Goal: Task Accomplishment & Management: Manage account settings

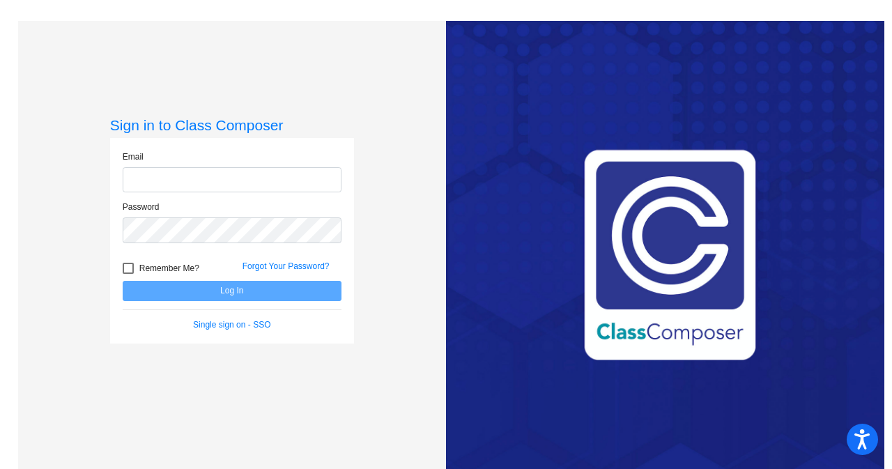
type input "[EMAIL_ADDRESS][DOMAIN_NAME]"
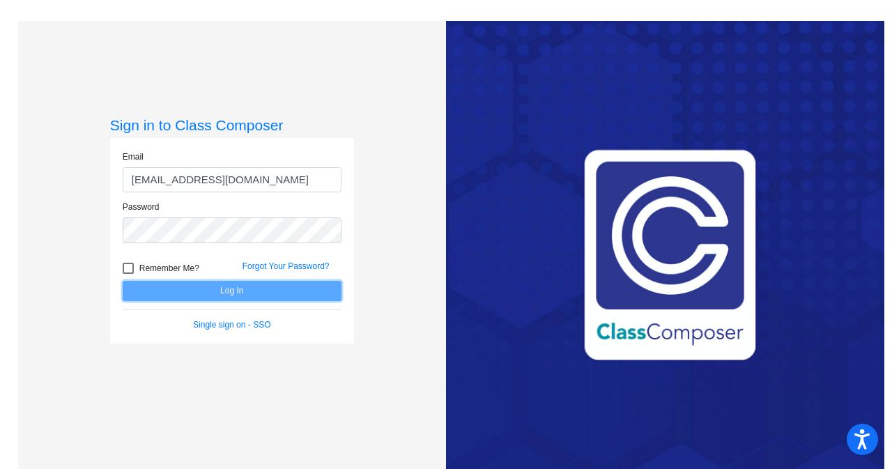
click at [269, 288] on button "Log In" at bounding box center [232, 291] width 219 height 20
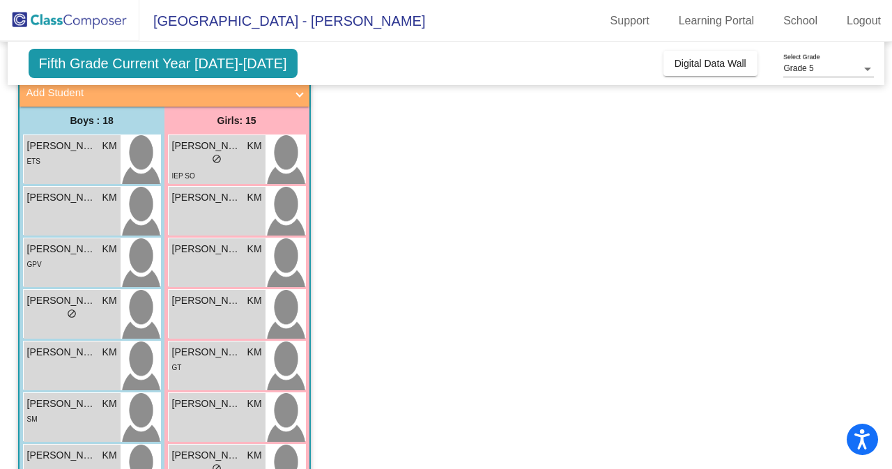
scroll to position [88, 0]
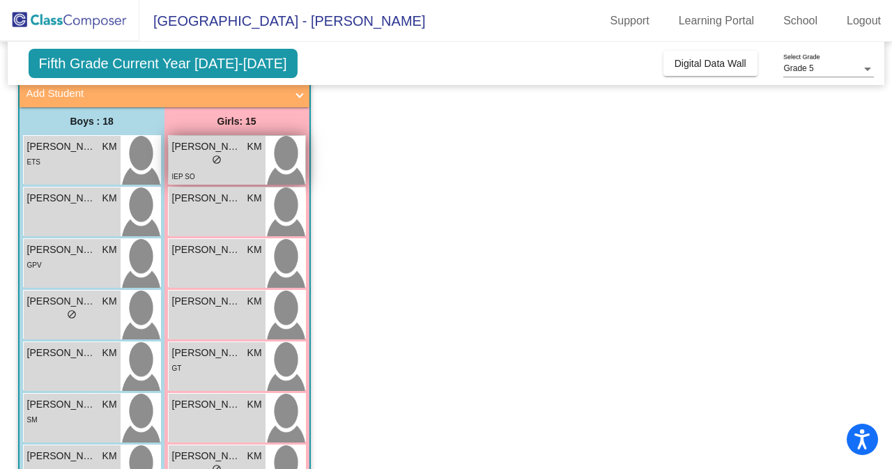
click at [231, 157] on div "lock do_not_disturb_alt" at bounding box center [217, 161] width 90 height 15
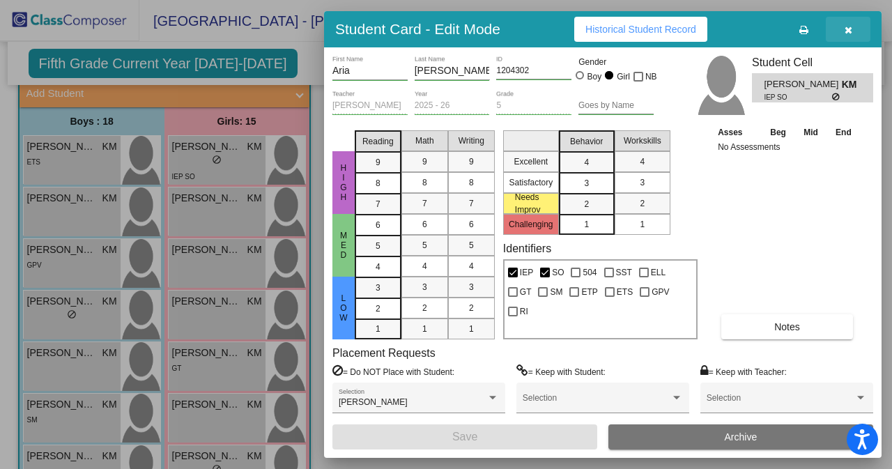
click at [846, 33] on icon "button" at bounding box center [848, 30] width 8 height 10
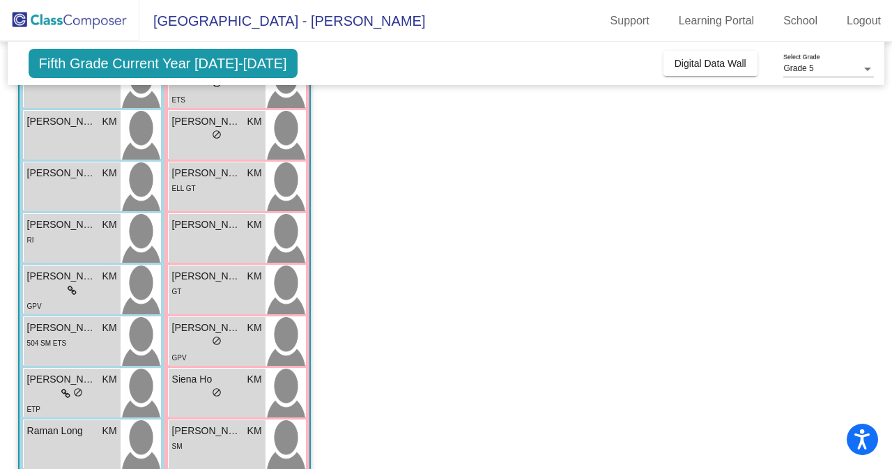
scroll to position [475, 0]
click at [47, 253] on div "[PERSON_NAME] KM lock do_not_disturb_alt RI" at bounding box center [72, 237] width 97 height 49
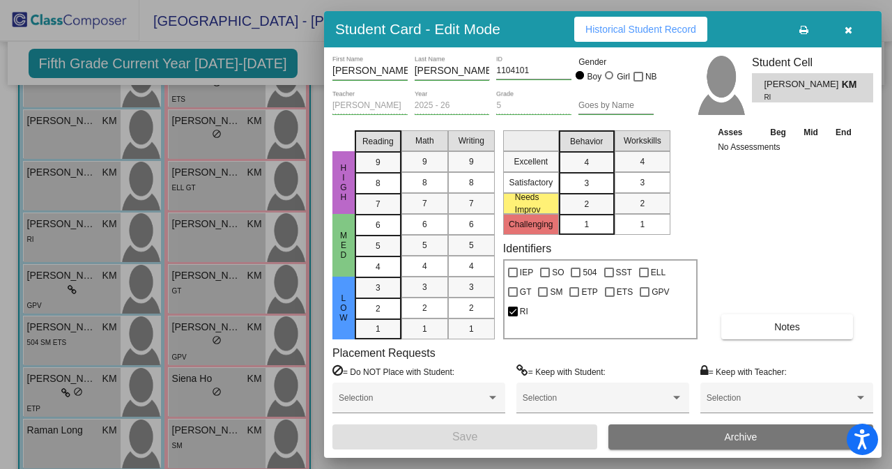
click at [844, 29] on icon "button" at bounding box center [848, 30] width 8 height 10
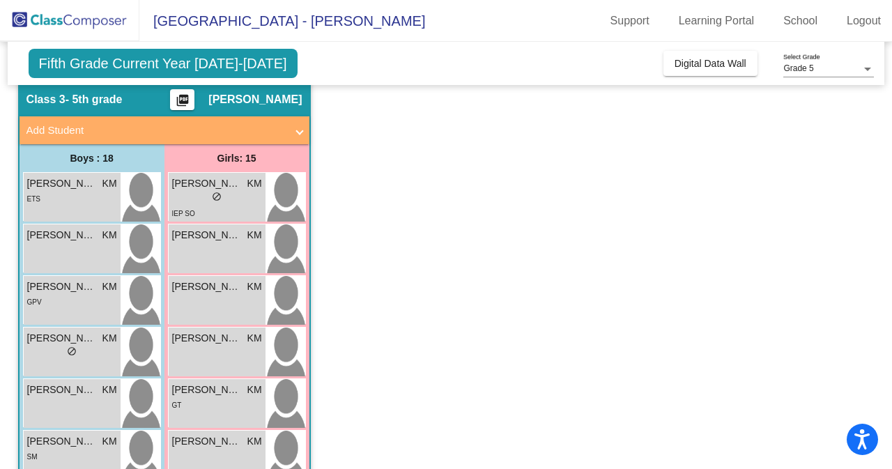
scroll to position [50, 0]
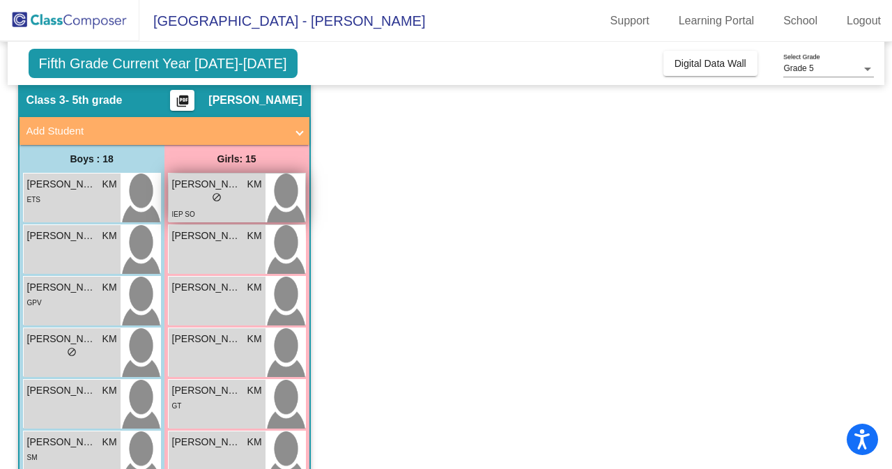
click at [220, 205] on div "lock do_not_disturb_alt" at bounding box center [217, 199] width 10 height 15
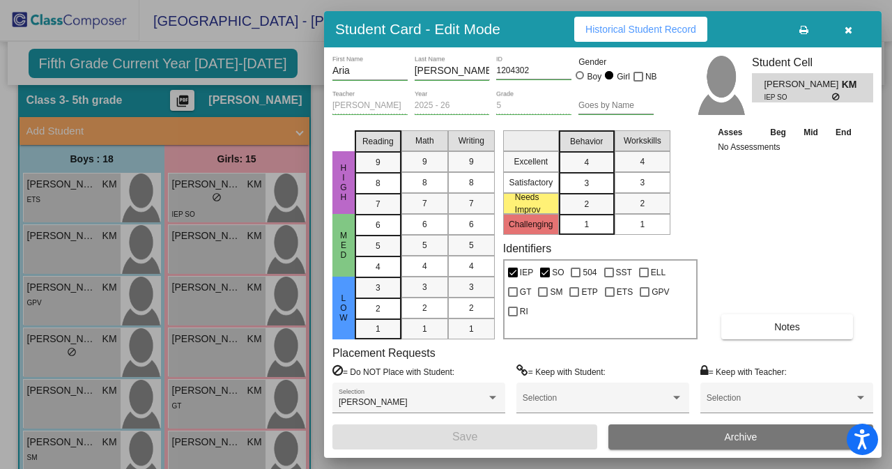
click at [849, 26] on icon "button" at bounding box center [848, 30] width 8 height 10
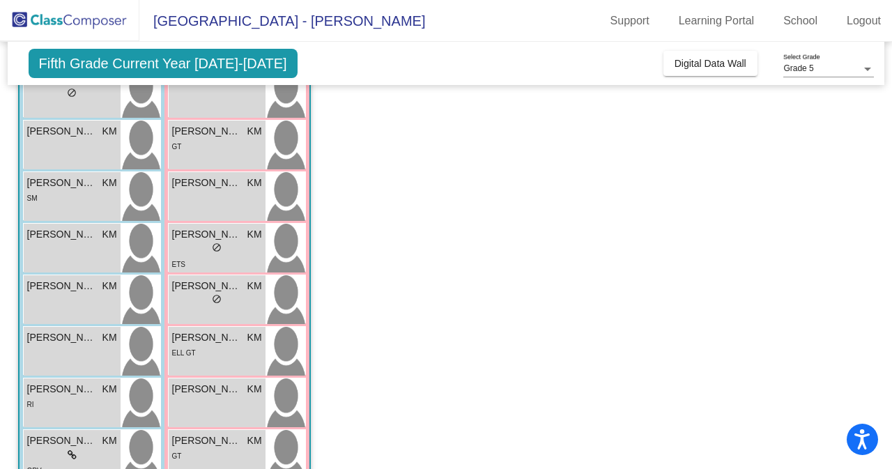
scroll to position [0, 0]
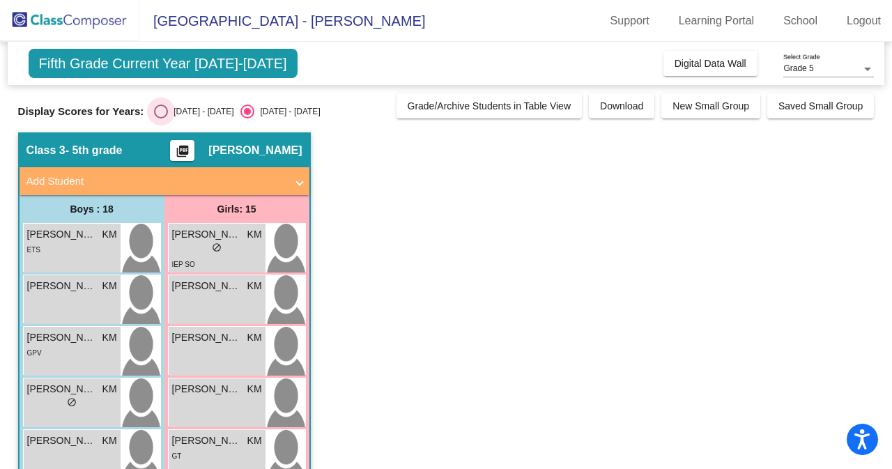
click at [166, 109] on div "Select an option" at bounding box center [161, 112] width 14 height 14
click at [161, 118] on input "[DATE] - [DATE]" at bounding box center [160, 118] width 1 height 1
radio input "true"
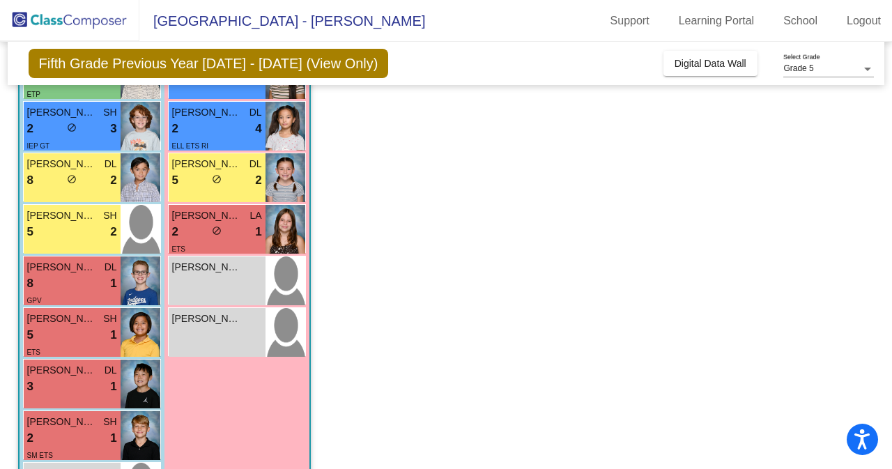
scroll to position [649, 0]
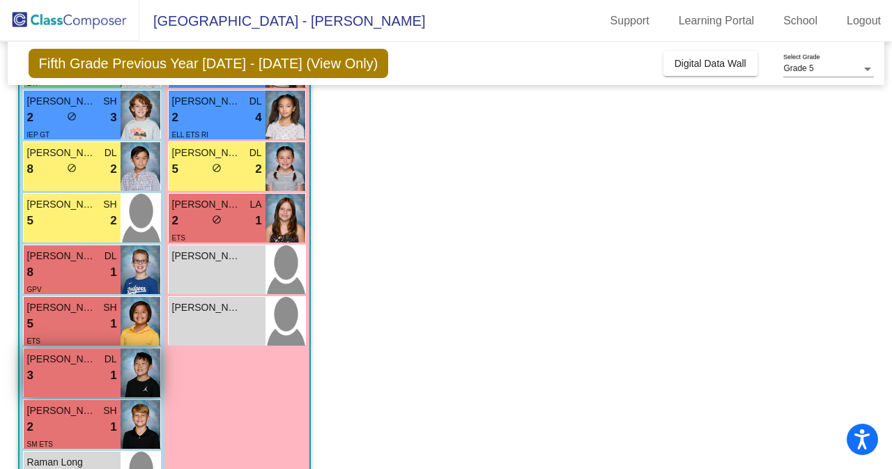
click at [81, 371] on div "3 lock do_not_disturb_alt 1" at bounding box center [72, 376] width 90 height 18
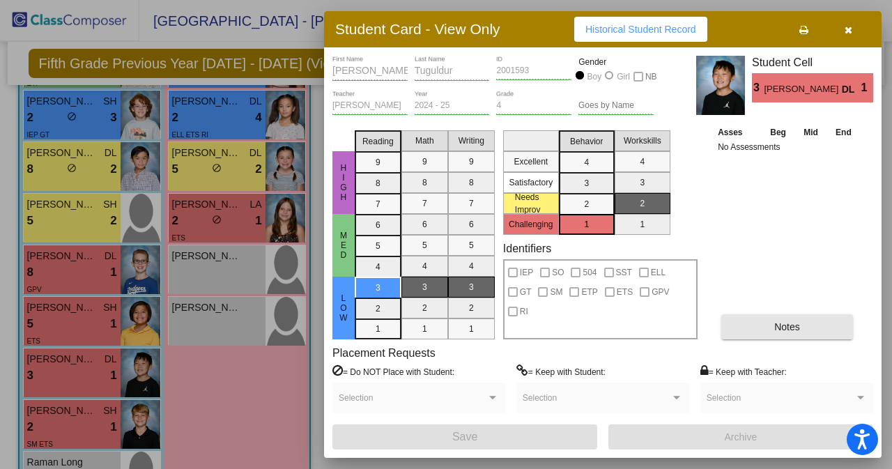
click at [806, 321] on button "Notes" at bounding box center [787, 326] width 132 height 25
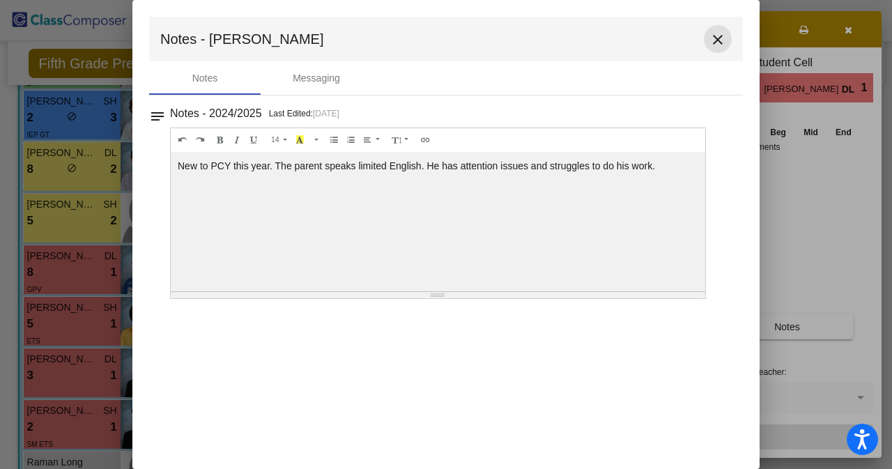
click at [722, 35] on mat-icon "close" at bounding box center [717, 39] width 17 height 17
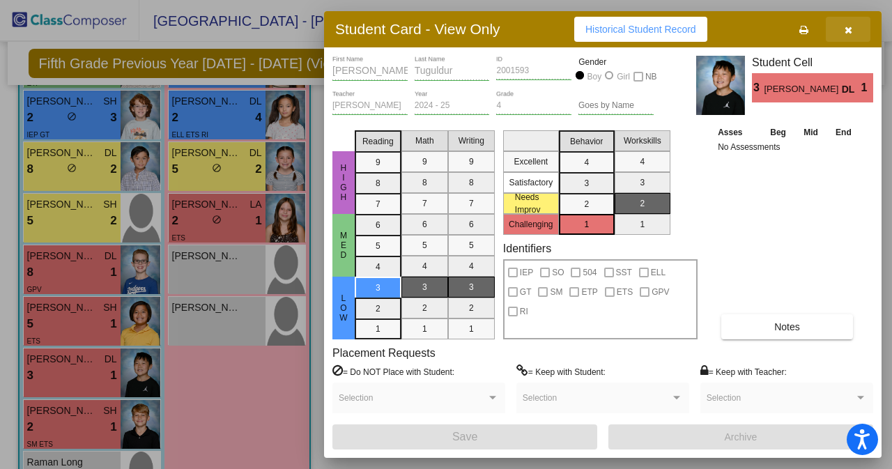
click at [852, 26] on button "button" at bounding box center [848, 29] width 45 height 25
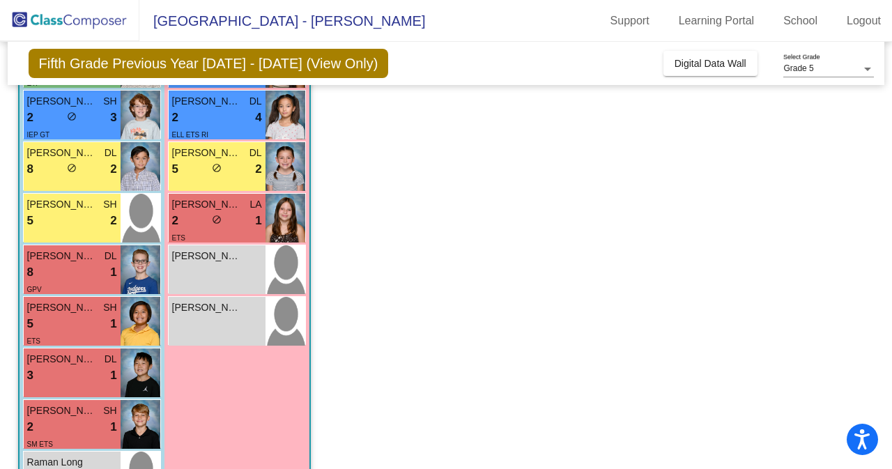
scroll to position [704, 0]
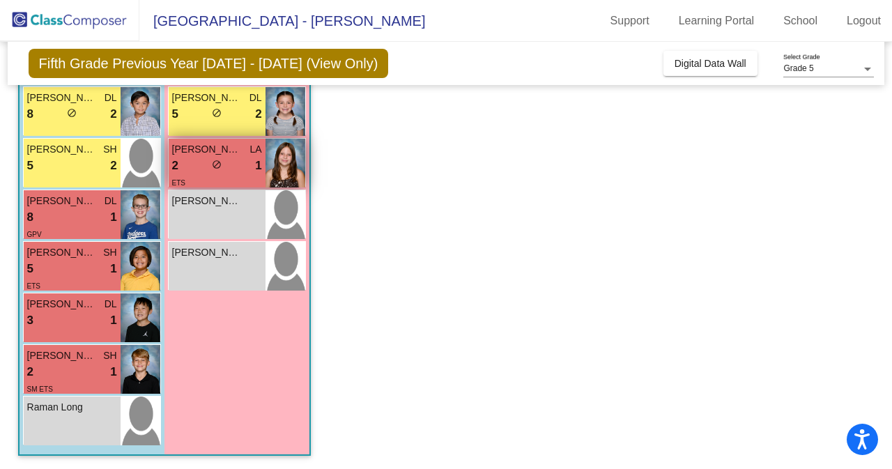
click at [229, 163] on div "2 lock do_not_disturb_alt 1" at bounding box center [217, 166] width 90 height 18
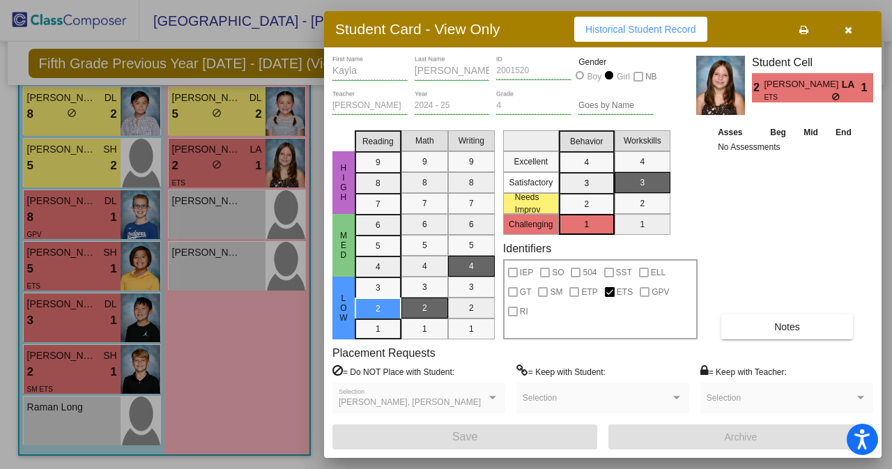
click at [808, 332] on button "Notes" at bounding box center [787, 326] width 132 height 25
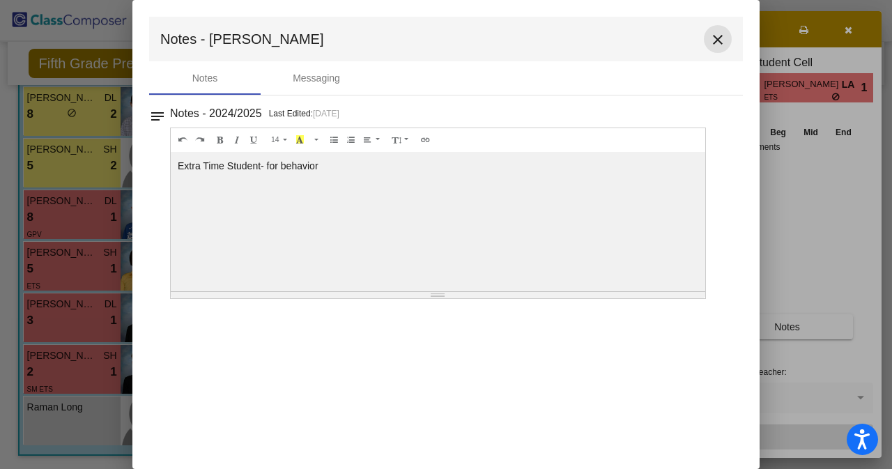
click at [719, 33] on mat-icon "close" at bounding box center [717, 39] width 17 height 17
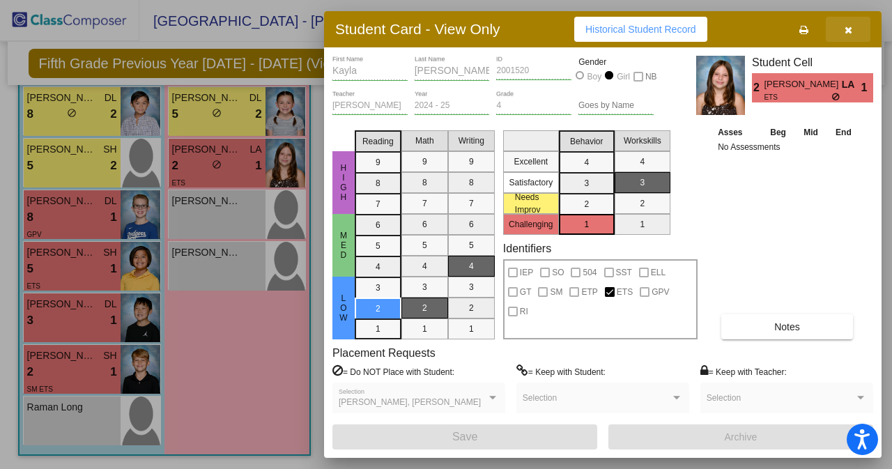
click at [849, 30] on icon "button" at bounding box center [848, 30] width 8 height 10
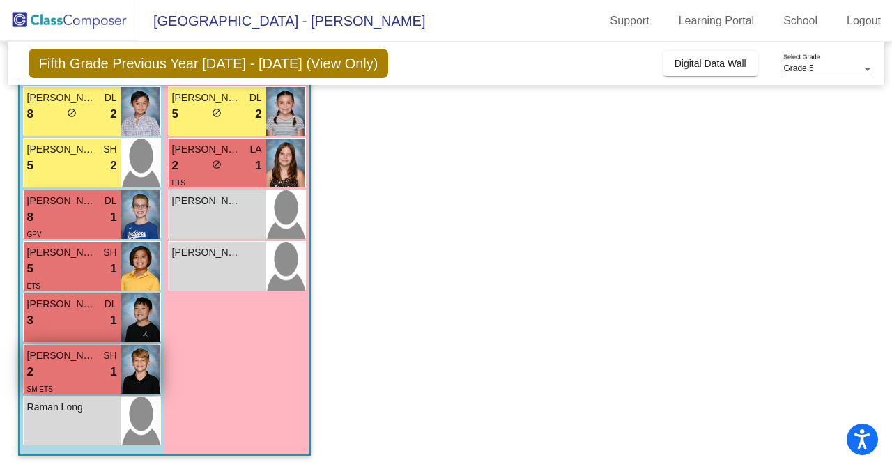
click at [135, 366] on img at bounding box center [141, 369] width 40 height 49
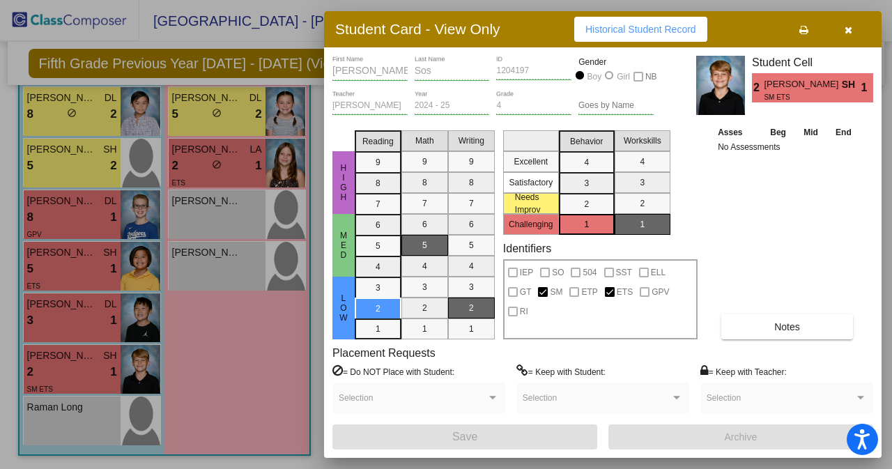
click at [758, 330] on button "Notes" at bounding box center [787, 326] width 132 height 25
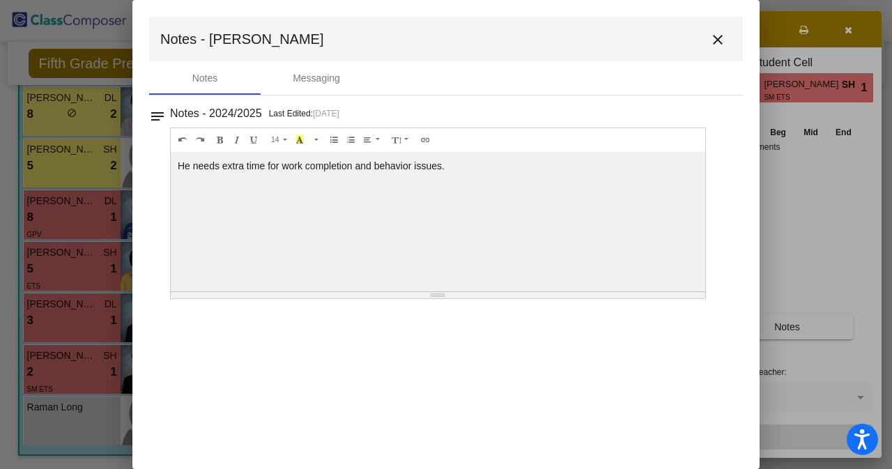
click at [716, 41] on mat-icon "close" at bounding box center [717, 39] width 17 height 17
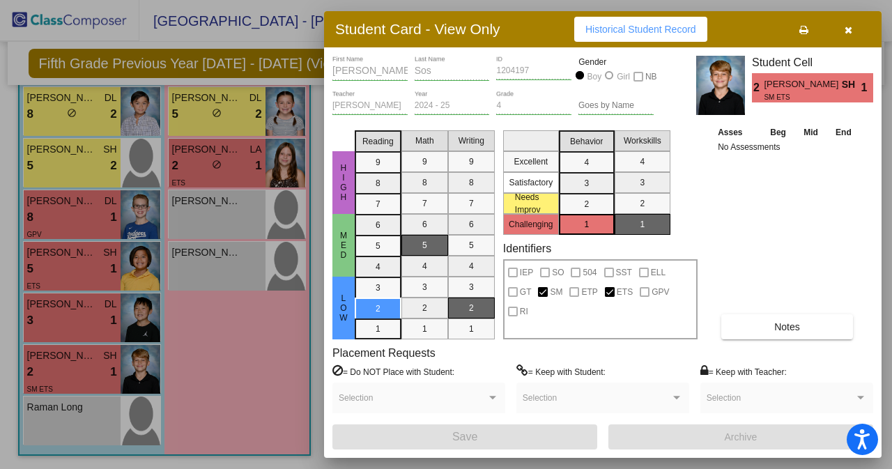
click at [107, 254] on div at bounding box center [446, 234] width 892 height 469
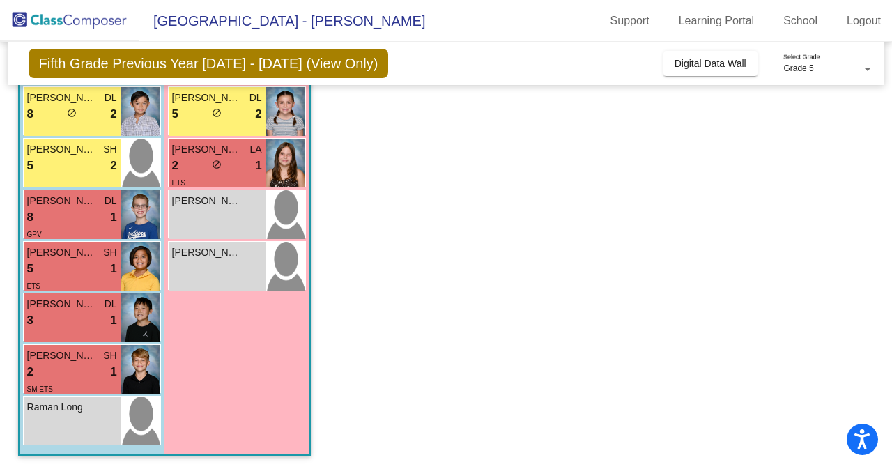
click at [107, 254] on span "SH" at bounding box center [109, 252] width 13 height 15
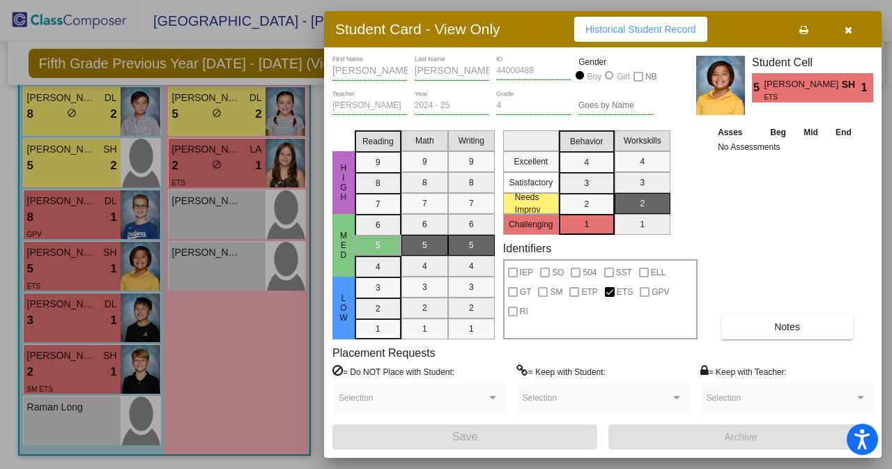
click at [804, 327] on button "Notes" at bounding box center [787, 326] width 132 height 25
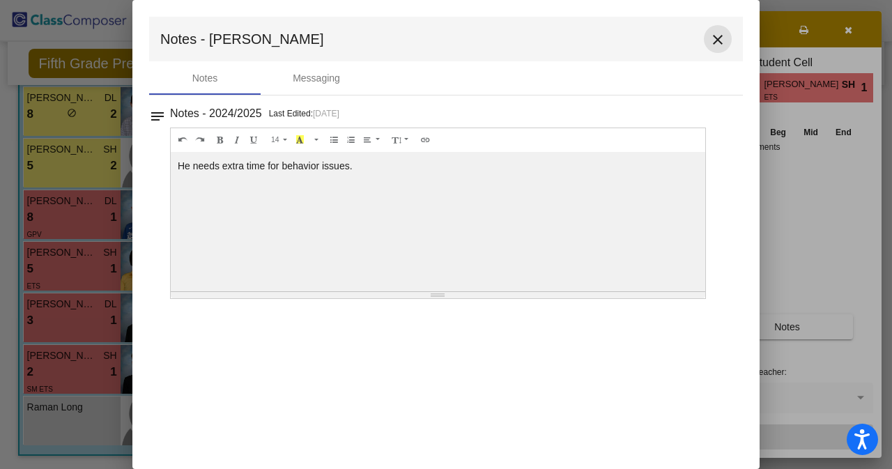
click at [719, 40] on mat-icon "close" at bounding box center [717, 39] width 17 height 17
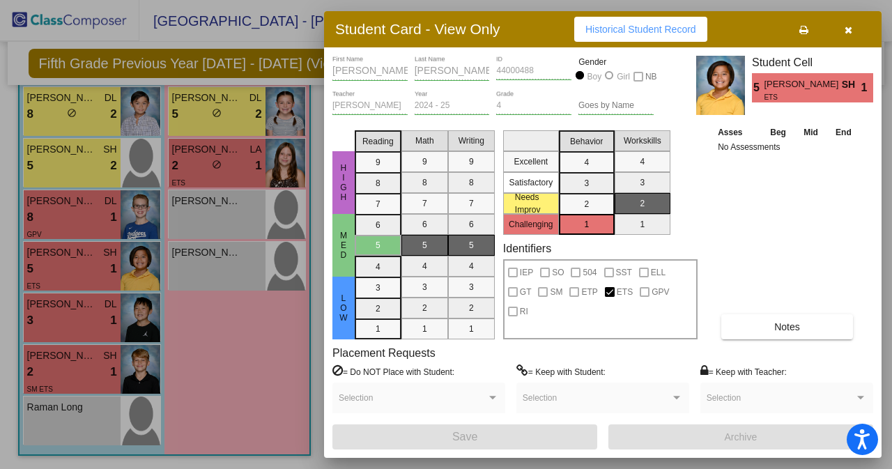
click at [75, 222] on div at bounding box center [446, 234] width 892 height 469
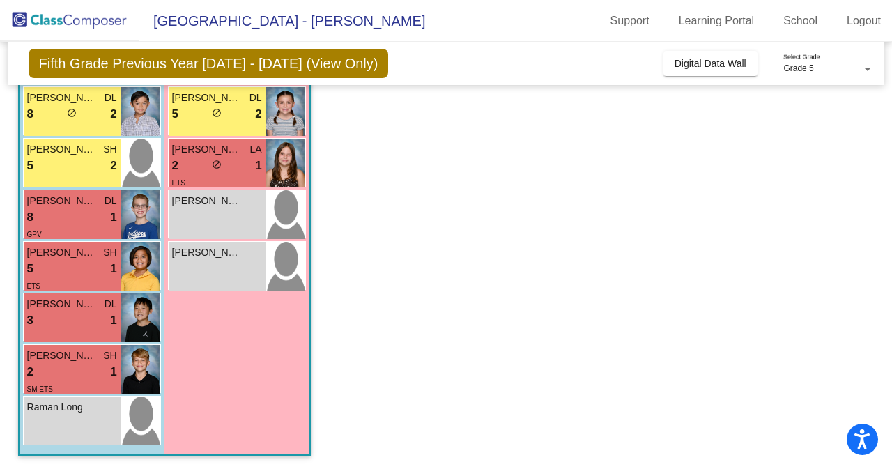
click at [75, 222] on div "8 lock do_not_disturb_alt 1" at bounding box center [72, 217] width 90 height 18
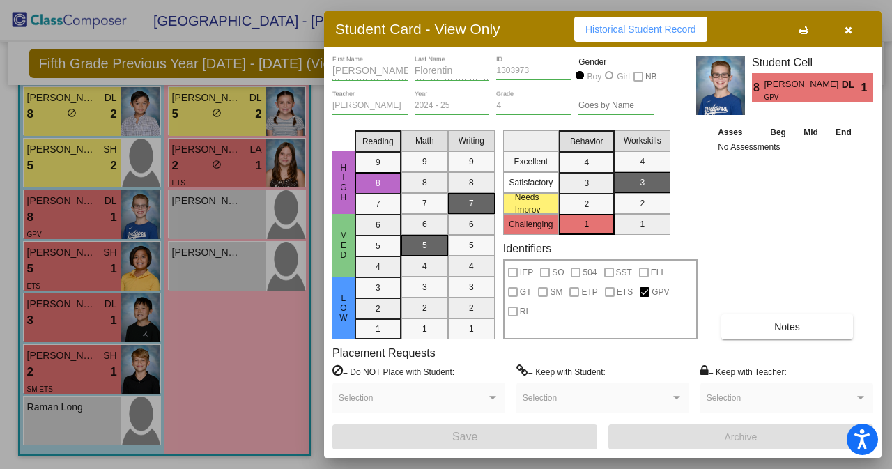
click at [779, 323] on span "Notes" at bounding box center [787, 326] width 26 height 11
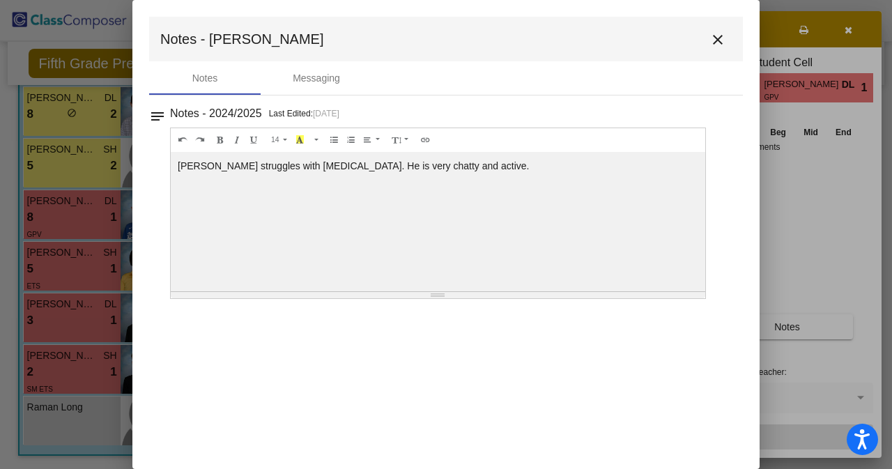
click at [718, 38] on mat-icon "close" at bounding box center [717, 39] width 17 height 17
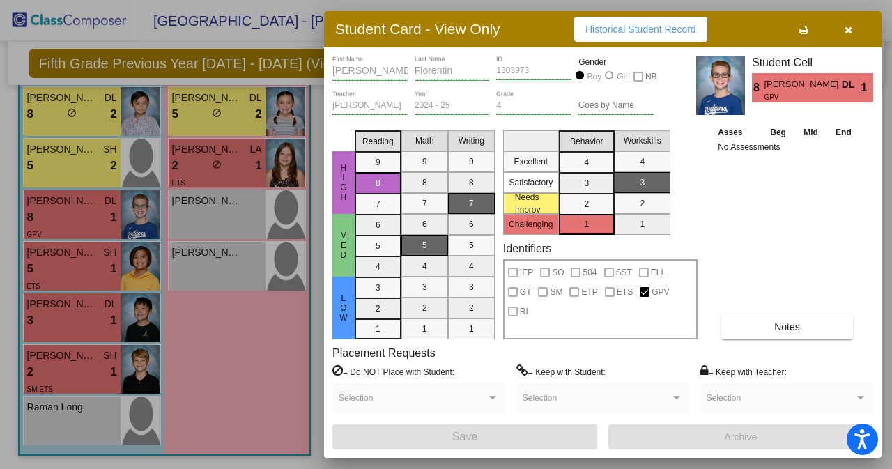
click at [213, 105] on div at bounding box center [446, 234] width 892 height 469
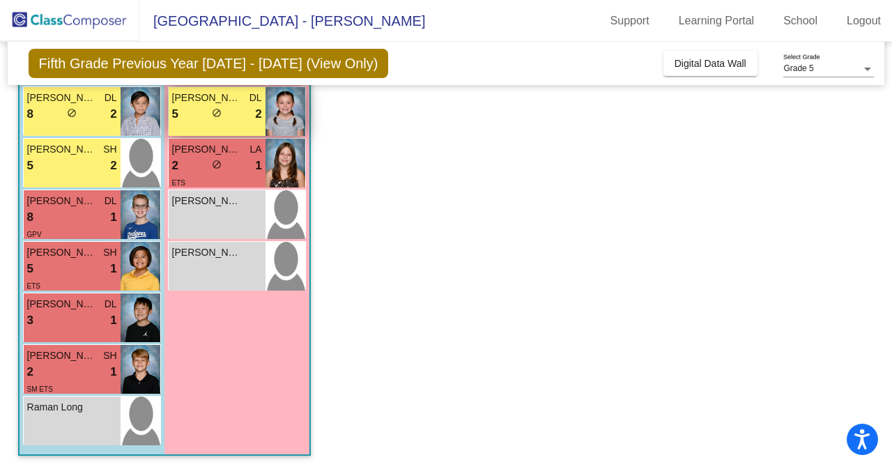
click at [249, 121] on div "5 lock do_not_disturb_alt 2" at bounding box center [217, 114] width 90 height 18
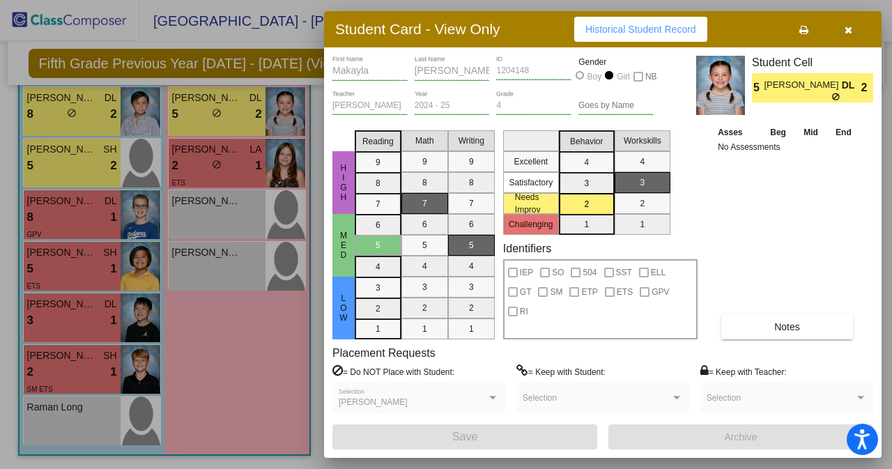
click at [758, 327] on button "Notes" at bounding box center [787, 326] width 132 height 25
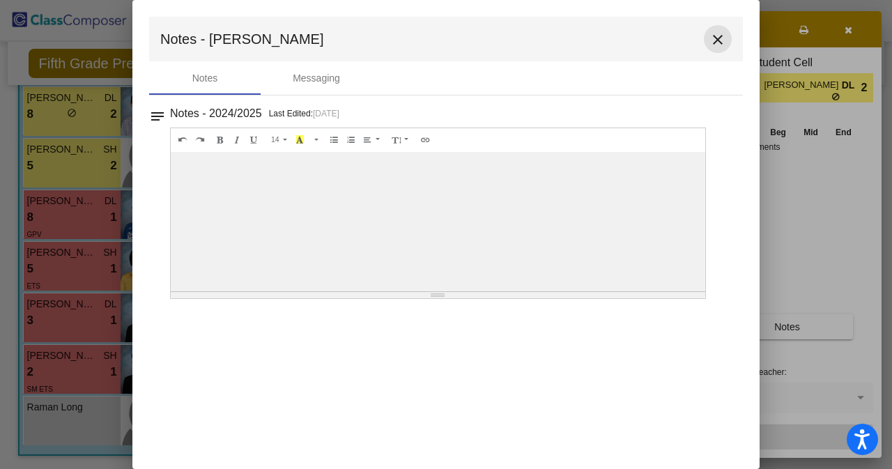
click at [713, 42] on mat-icon "close" at bounding box center [717, 39] width 17 height 17
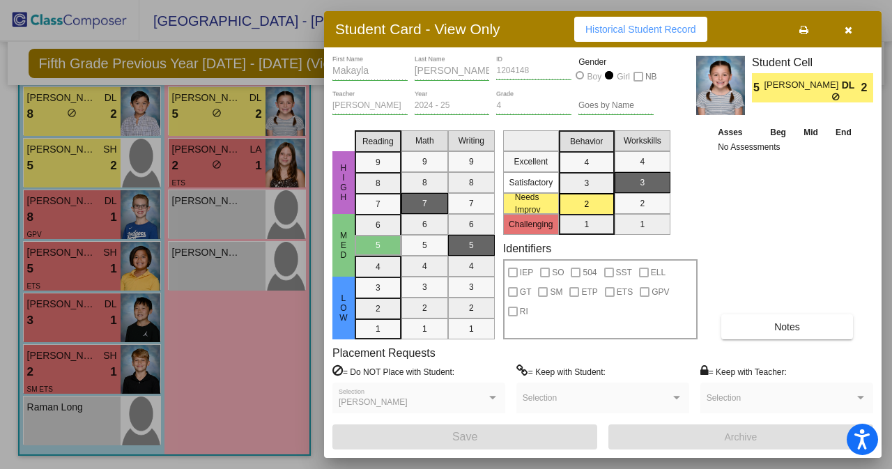
click at [72, 107] on div at bounding box center [446, 234] width 892 height 469
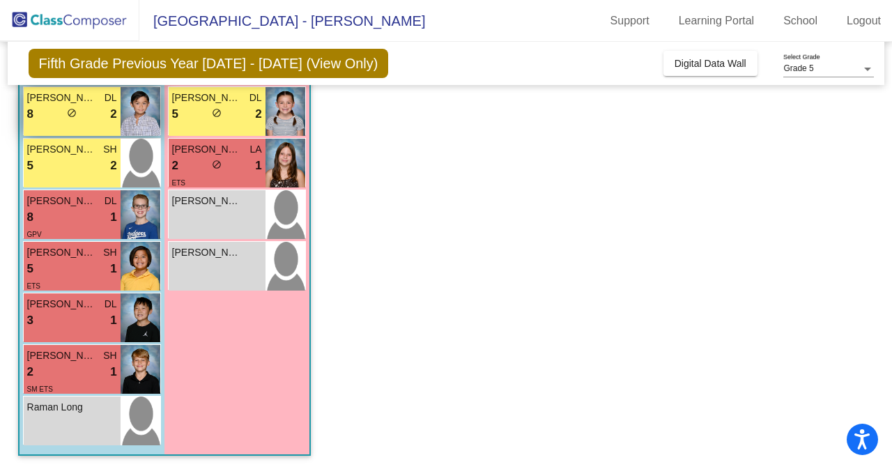
click at [102, 118] on div "8 lock do_not_disturb_alt 2" at bounding box center [72, 114] width 90 height 18
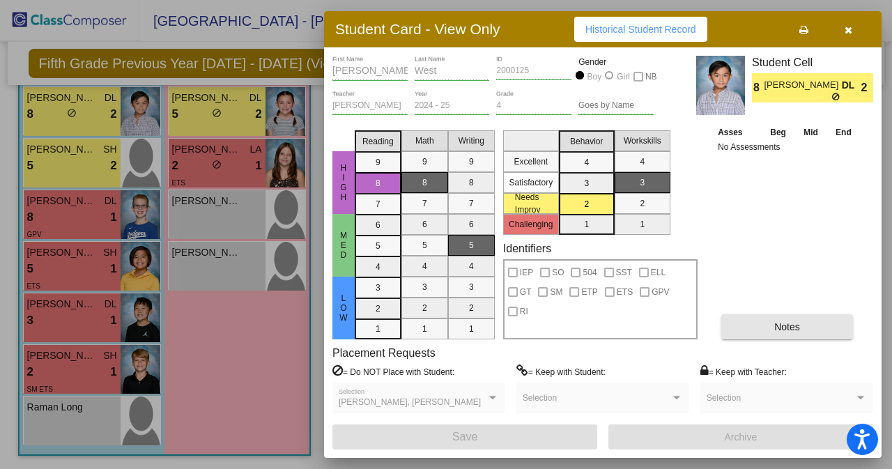
click at [803, 329] on button "Notes" at bounding box center [787, 326] width 132 height 25
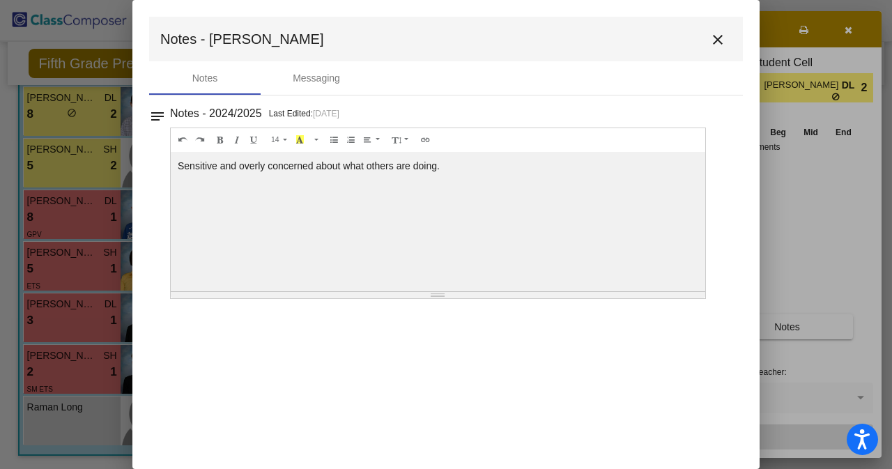
click at [715, 37] on mat-icon "close" at bounding box center [717, 39] width 17 height 17
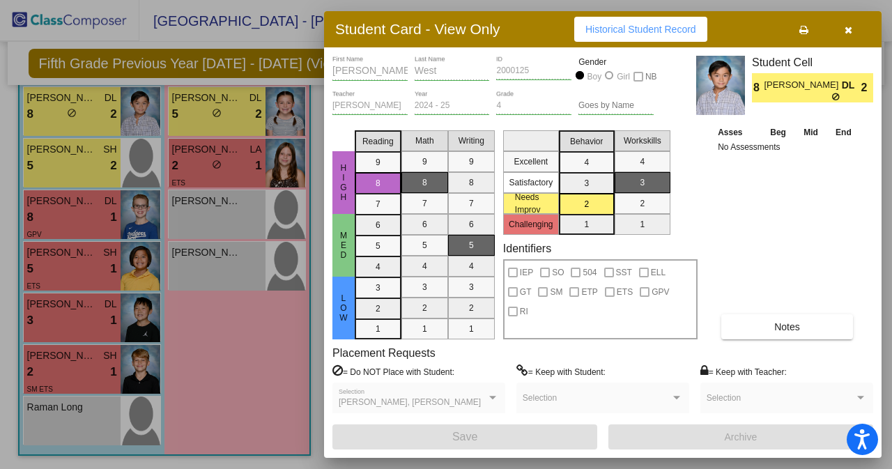
click at [130, 165] on div at bounding box center [446, 234] width 892 height 469
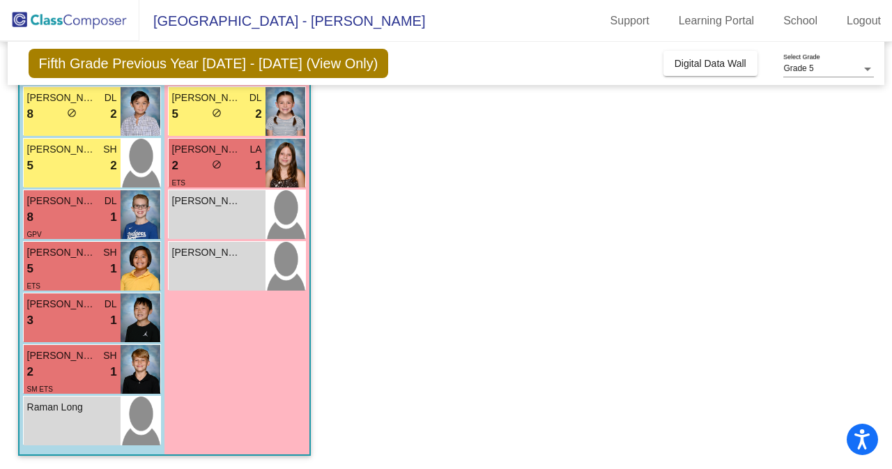
click at [130, 165] on img at bounding box center [141, 163] width 40 height 49
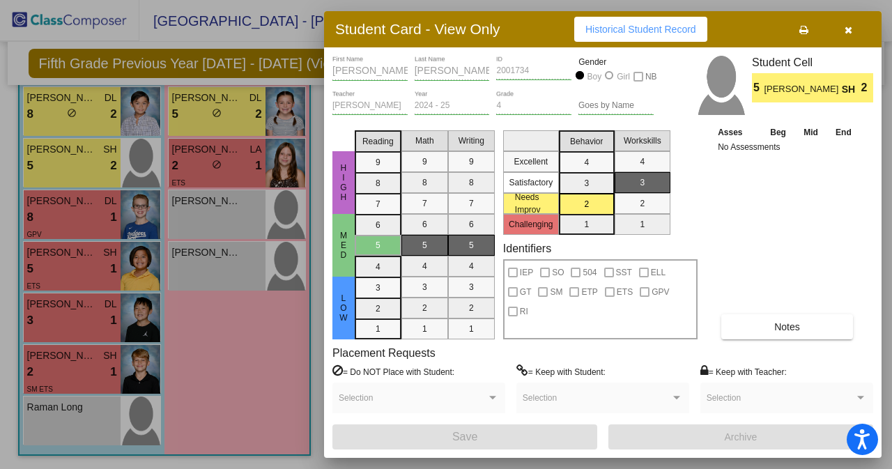
click at [784, 325] on span "Notes" at bounding box center [787, 326] width 26 height 11
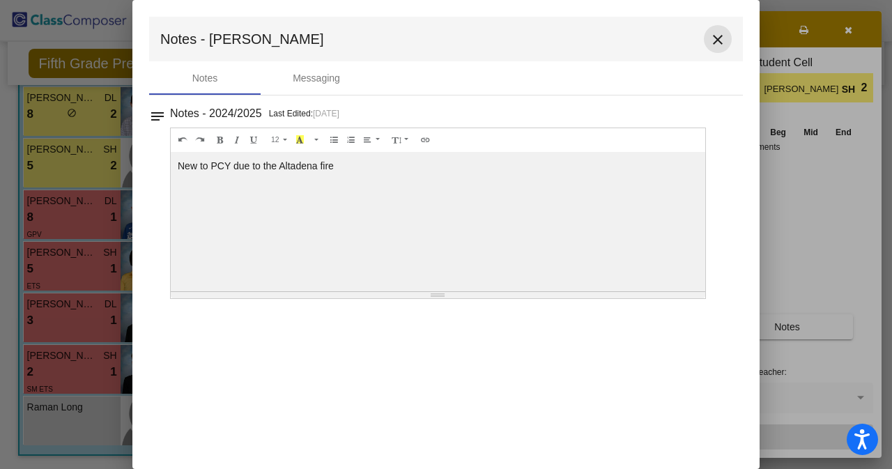
click at [722, 38] on mat-icon "close" at bounding box center [717, 39] width 17 height 17
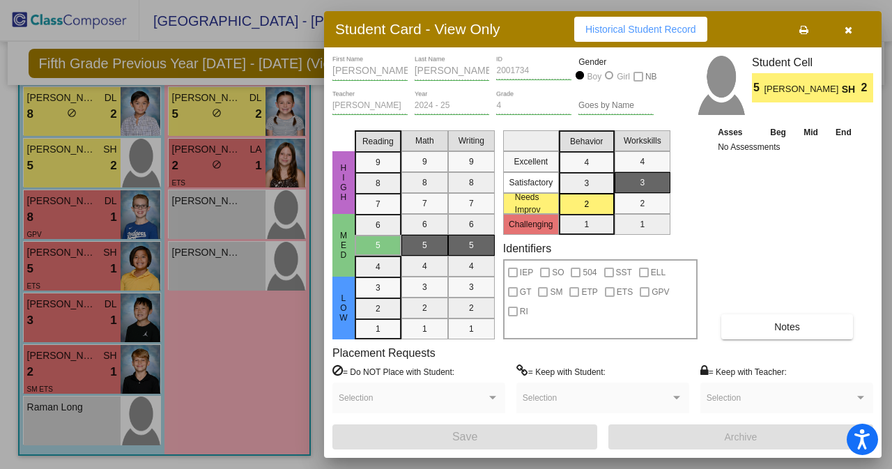
click at [844, 29] on icon "button" at bounding box center [848, 30] width 8 height 10
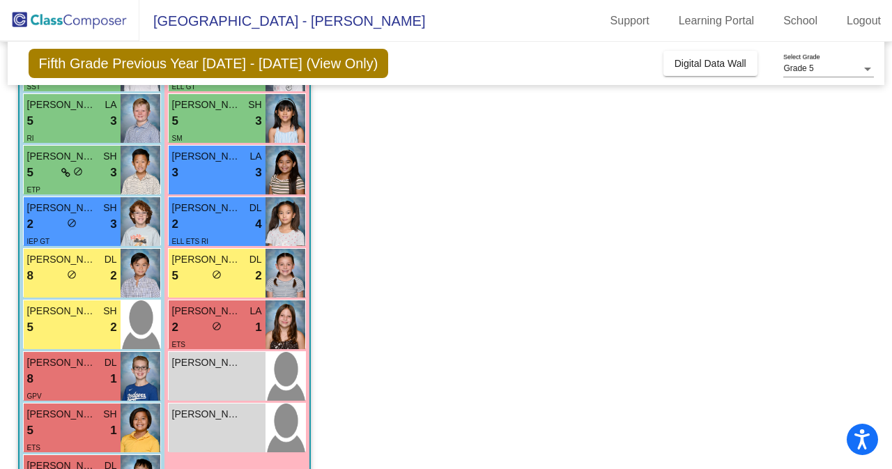
scroll to position [541, 0]
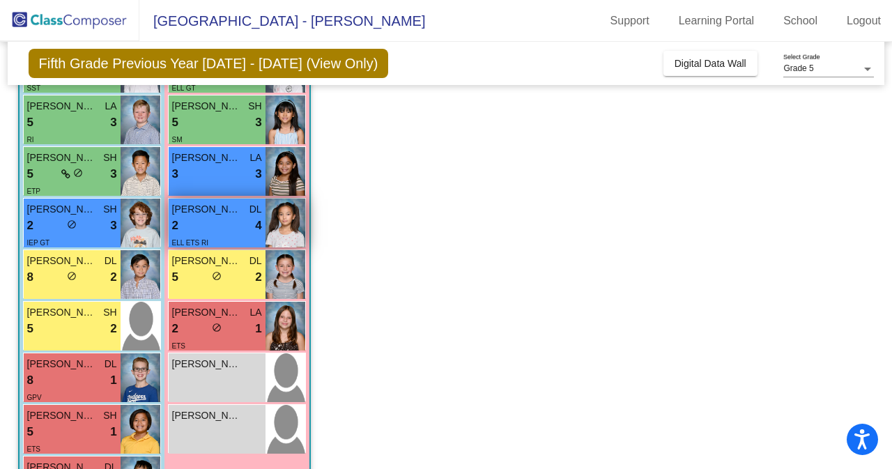
click at [237, 237] on div "ELL ETS RI" at bounding box center [217, 242] width 90 height 15
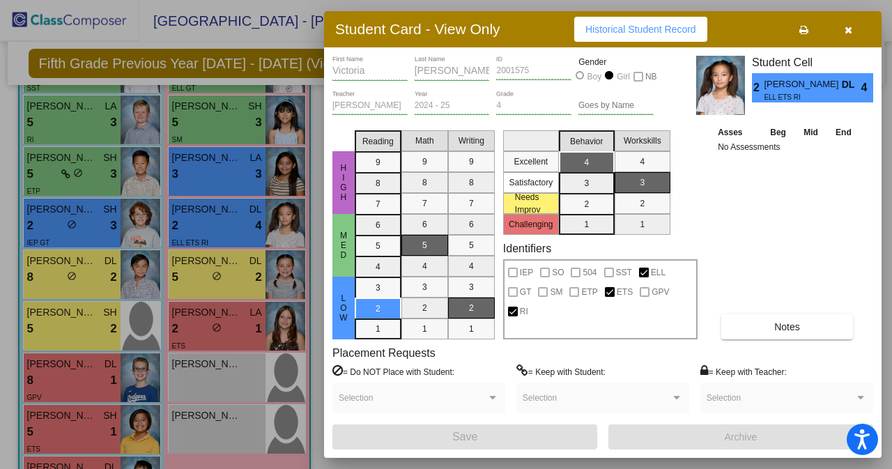
click at [776, 321] on span "Notes" at bounding box center [787, 326] width 26 height 11
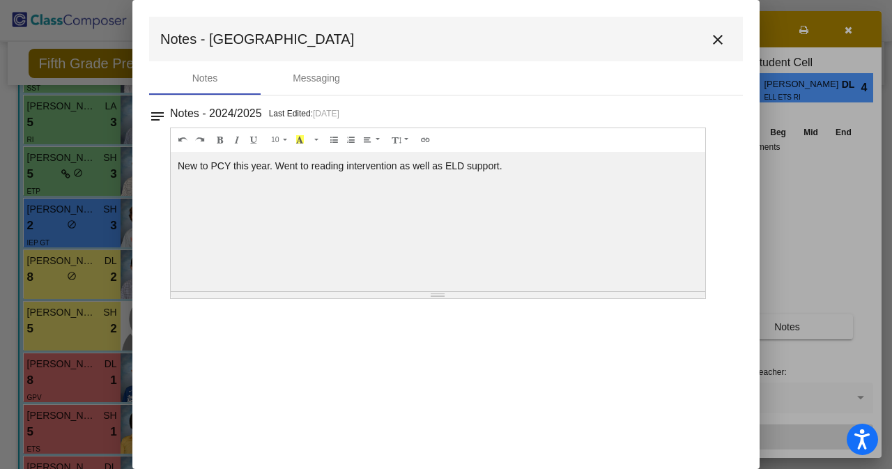
click at [720, 37] on mat-icon "close" at bounding box center [717, 39] width 17 height 17
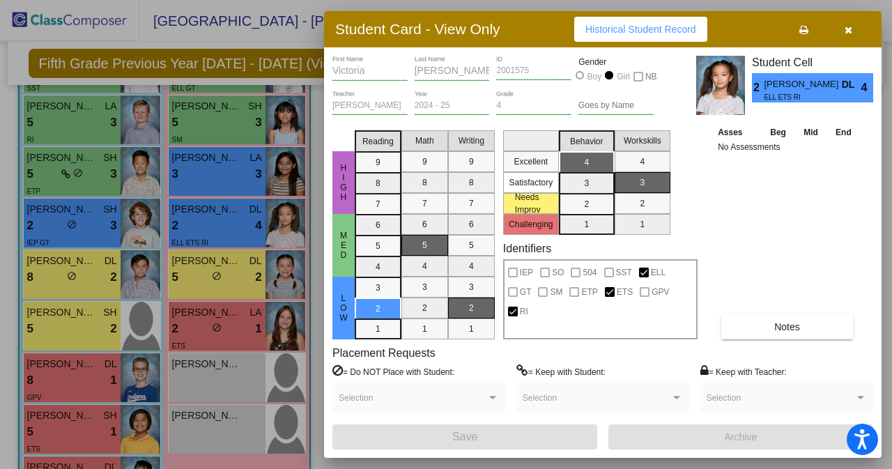
click at [144, 227] on div at bounding box center [446, 234] width 892 height 469
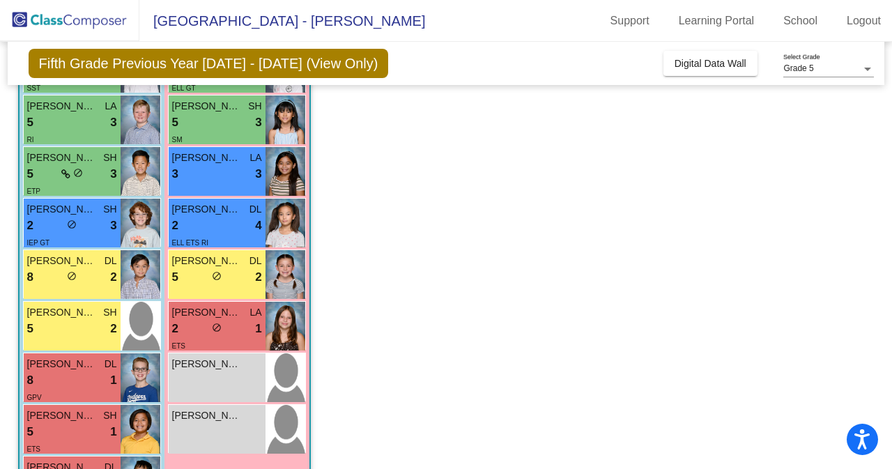
click at [144, 227] on img at bounding box center [141, 223] width 40 height 49
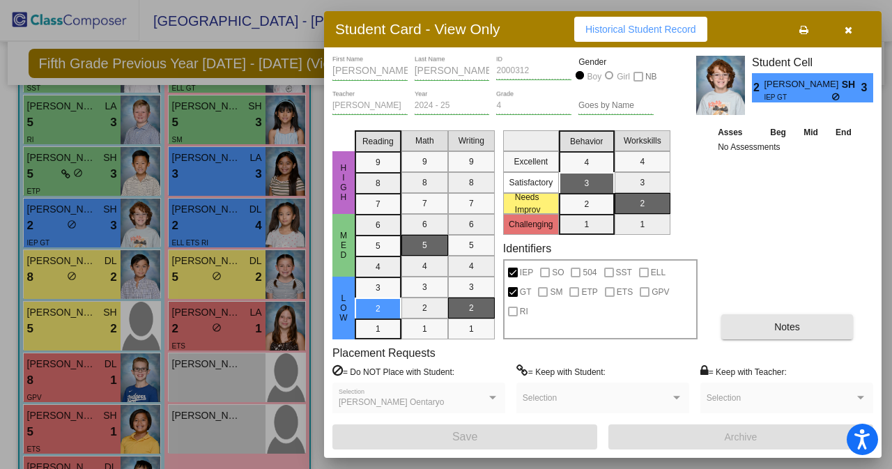
click at [758, 335] on button "Notes" at bounding box center [787, 326] width 132 height 25
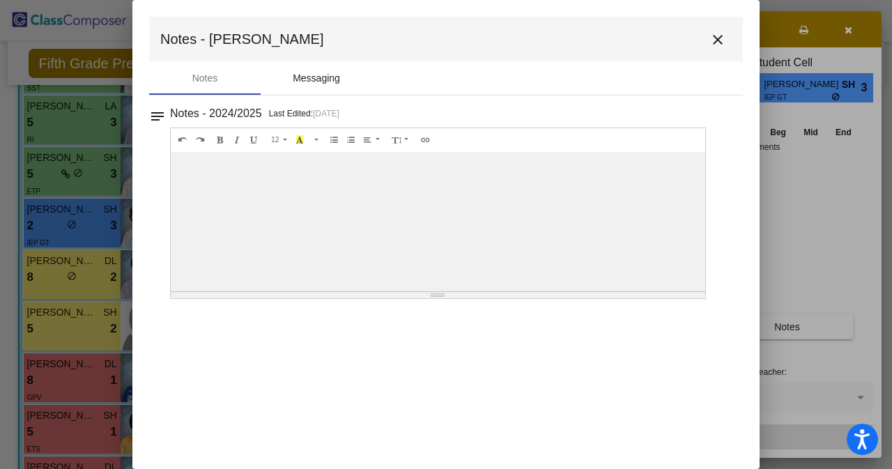
click at [300, 82] on div "Messaging" at bounding box center [316, 78] width 47 height 15
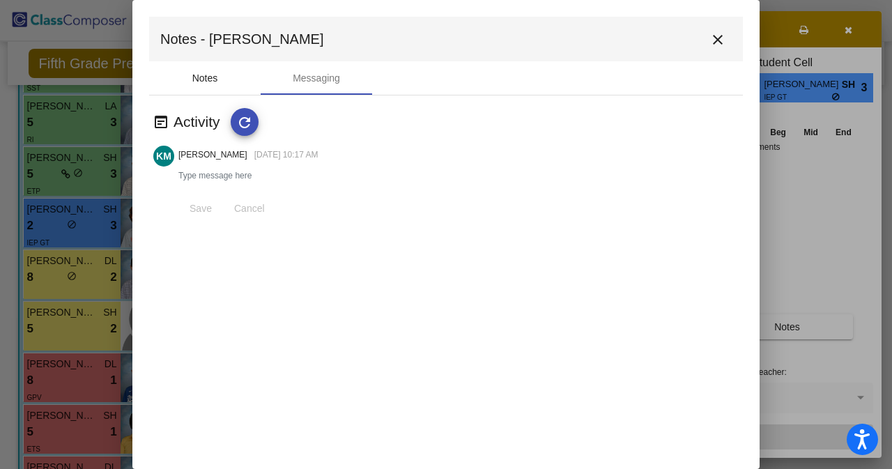
click at [198, 82] on div "Notes" at bounding box center [205, 78] width 26 height 15
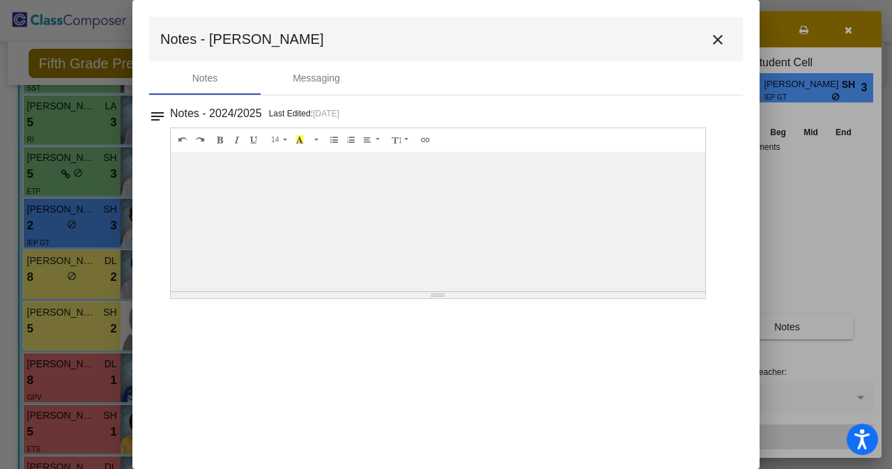
click at [715, 38] on mat-icon "close" at bounding box center [717, 39] width 17 height 17
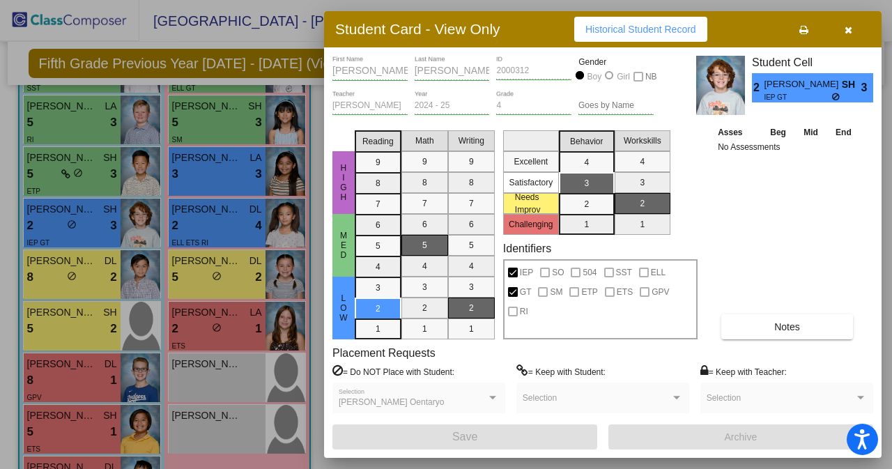
click at [139, 173] on div at bounding box center [446, 234] width 892 height 469
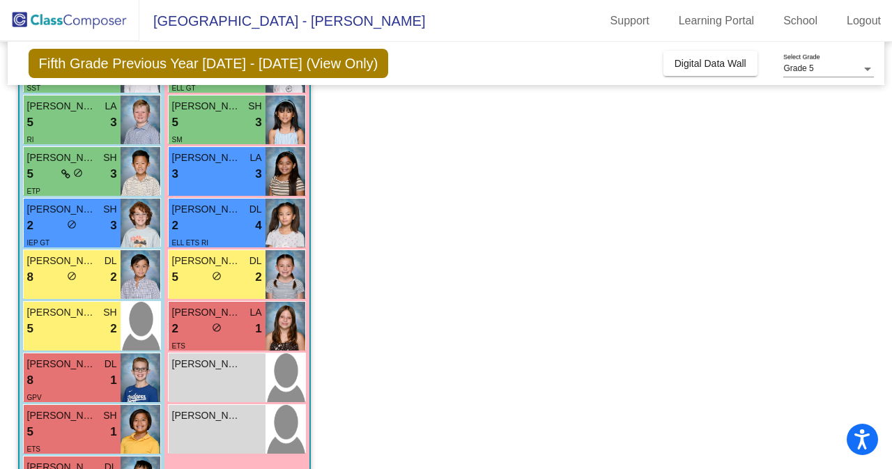
click at [139, 173] on img at bounding box center [141, 171] width 40 height 49
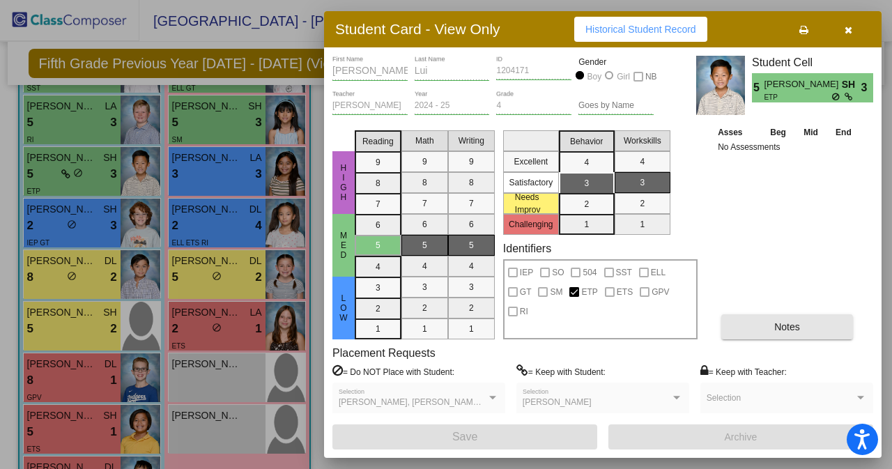
click at [762, 328] on button "Notes" at bounding box center [787, 326] width 132 height 25
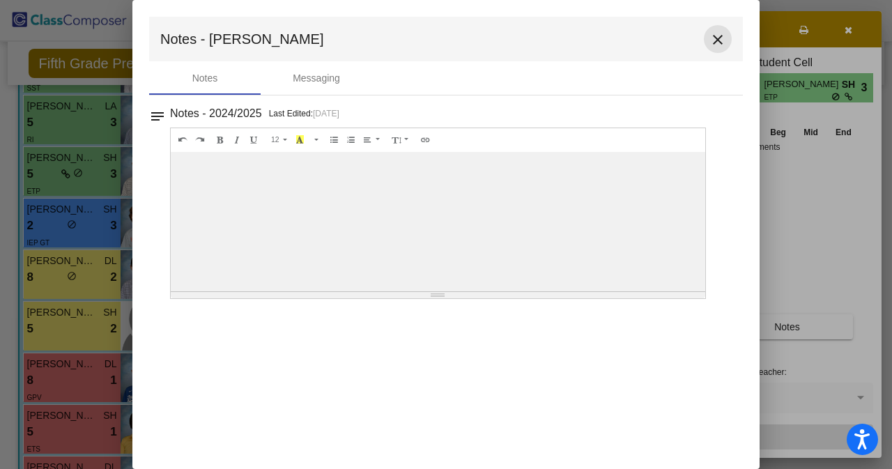
click at [721, 39] on mat-icon "close" at bounding box center [717, 39] width 17 height 17
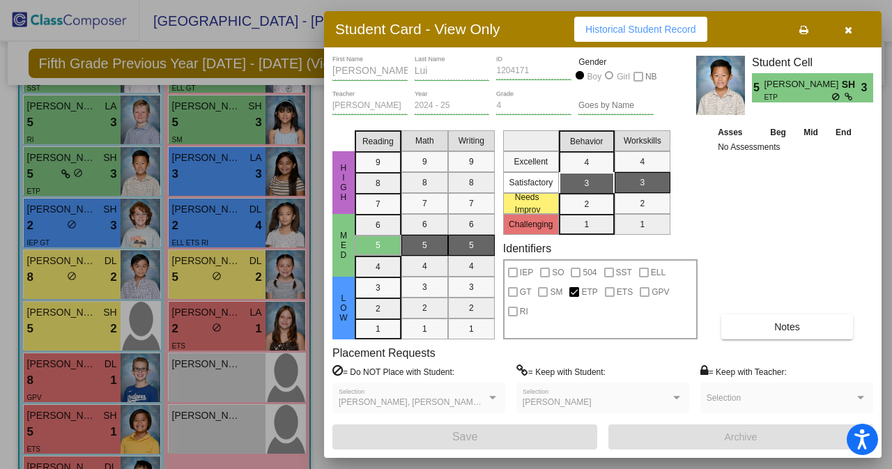
click at [250, 171] on div at bounding box center [446, 234] width 892 height 469
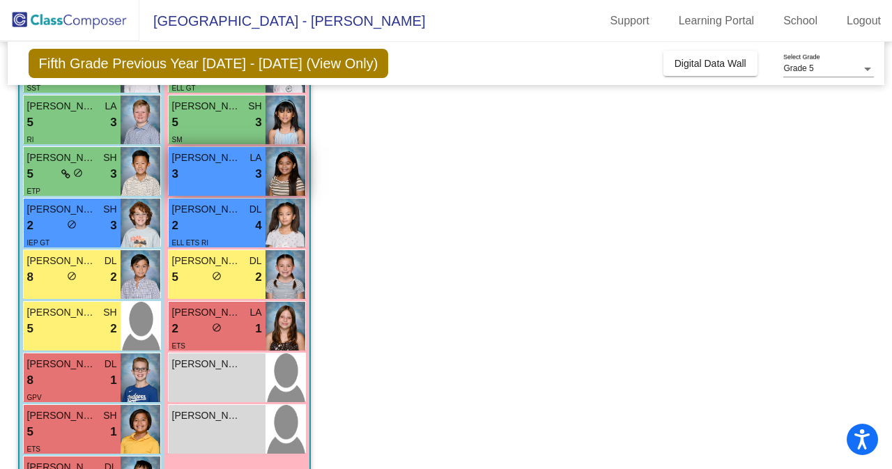
click at [250, 171] on div "3 lock do_not_disturb_alt 3" at bounding box center [217, 174] width 90 height 18
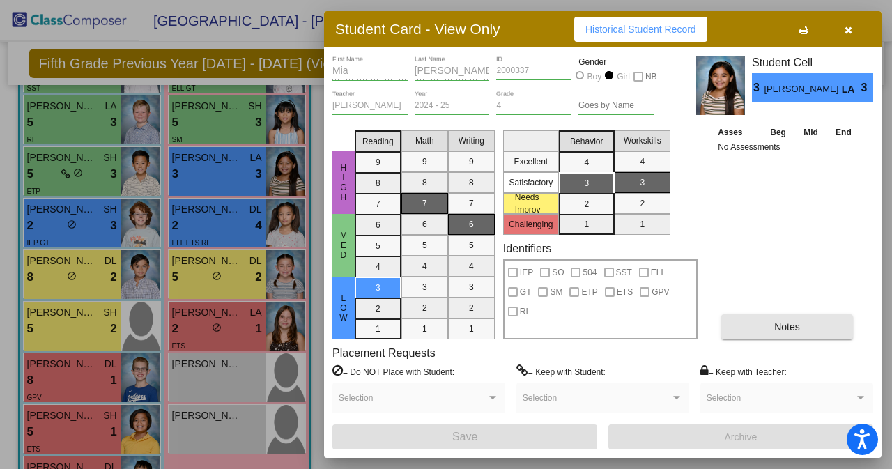
click at [803, 325] on button "Notes" at bounding box center [787, 326] width 132 height 25
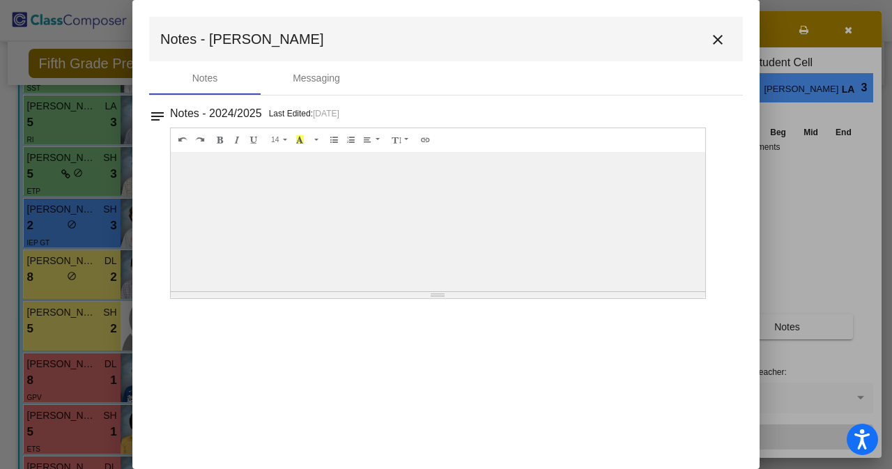
click at [721, 42] on mat-icon "close" at bounding box center [717, 39] width 17 height 17
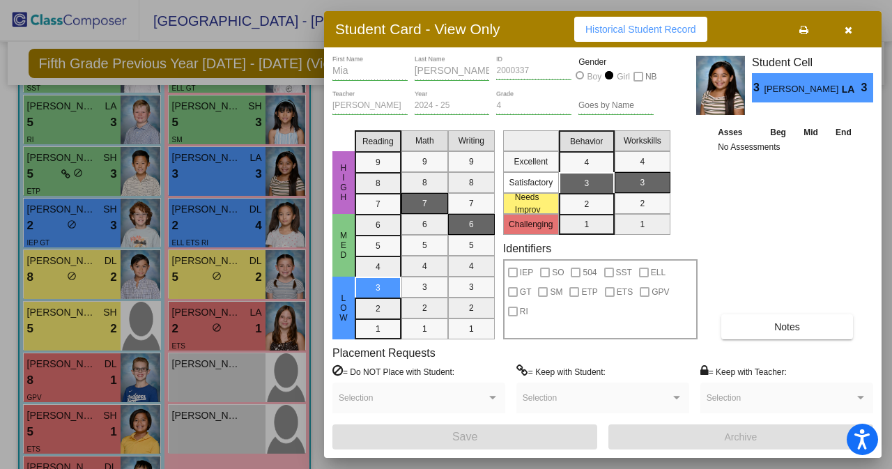
click at [91, 126] on div at bounding box center [446, 234] width 892 height 469
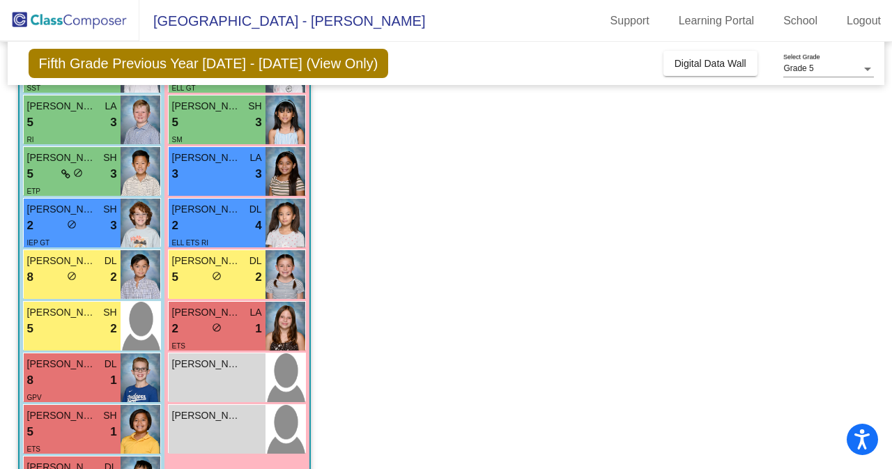
click at [91, 126] on div "5 lock do_not_disturb_alt 3" at bounding box center [72, 123] width 90 height 18
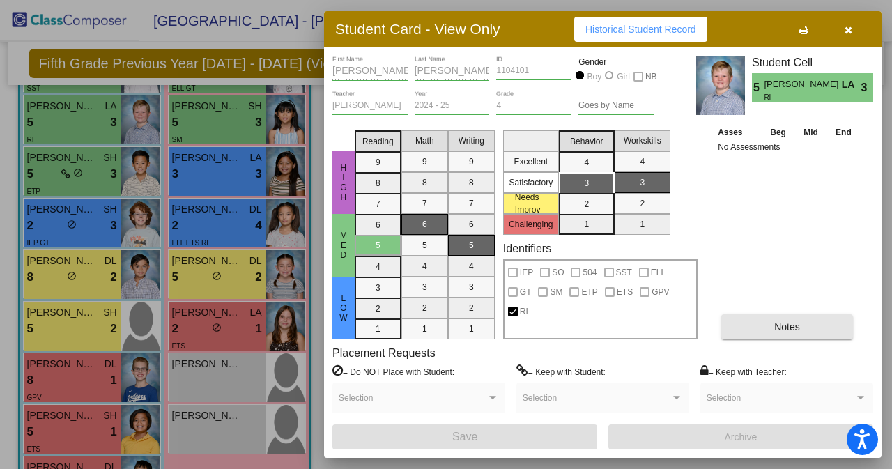
click at [755, 335] on button "Notes" at bounding box center [787, 326] width 132 height 25
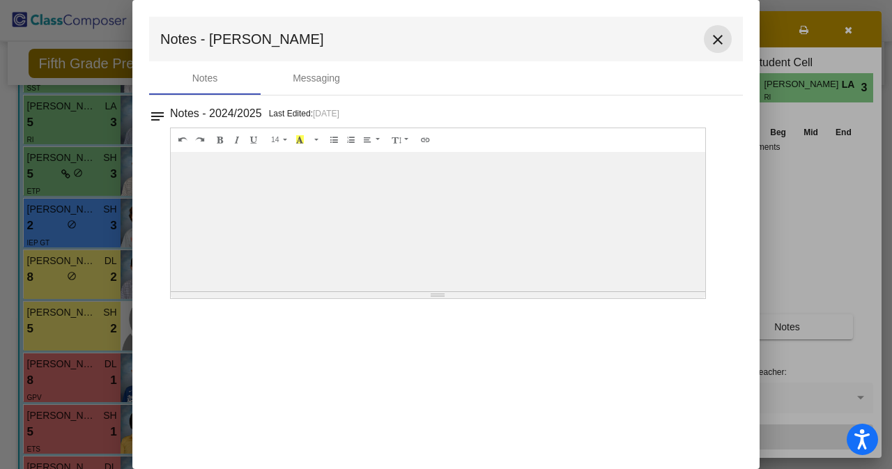
click at [721, 45] on mat-icon "close" at bounding box center [717, 39] width 17 height 17
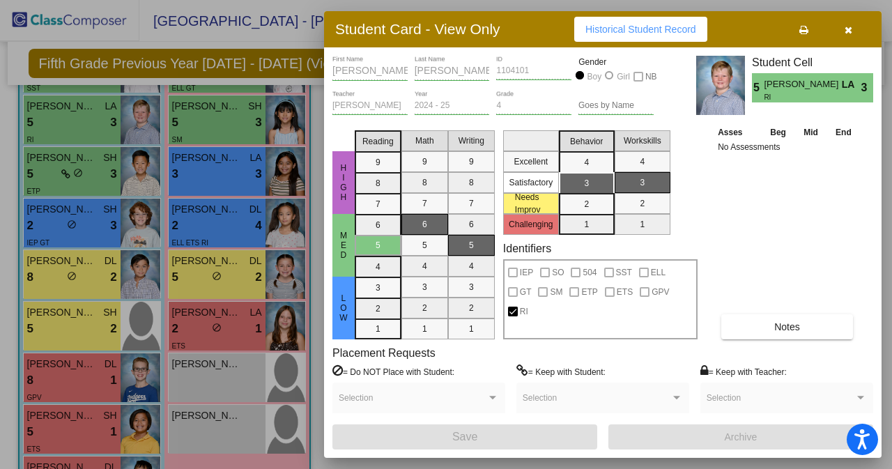
click at [847, 26] on icon "button" at bounding box center [848, 30] width 8 height 10
